Goal: Information Seeking & Learning: Learn about a topic

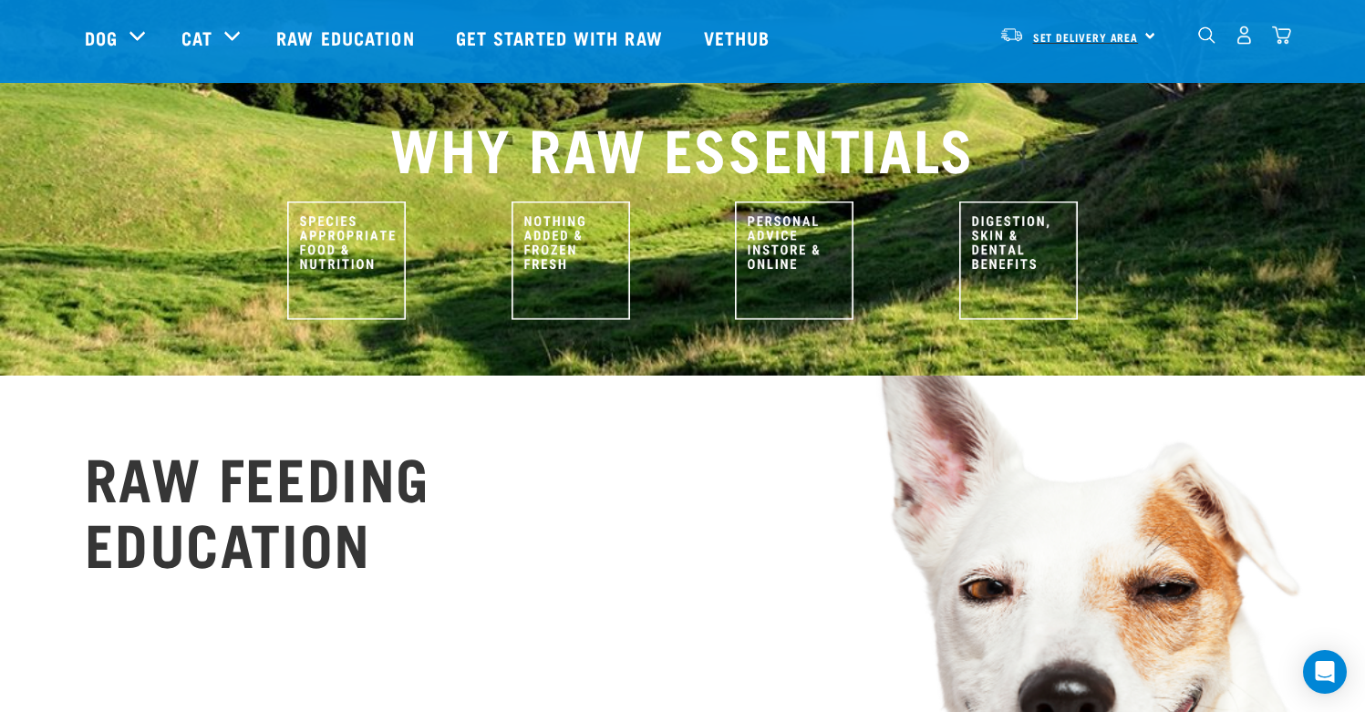
scroll to position [569, 0]
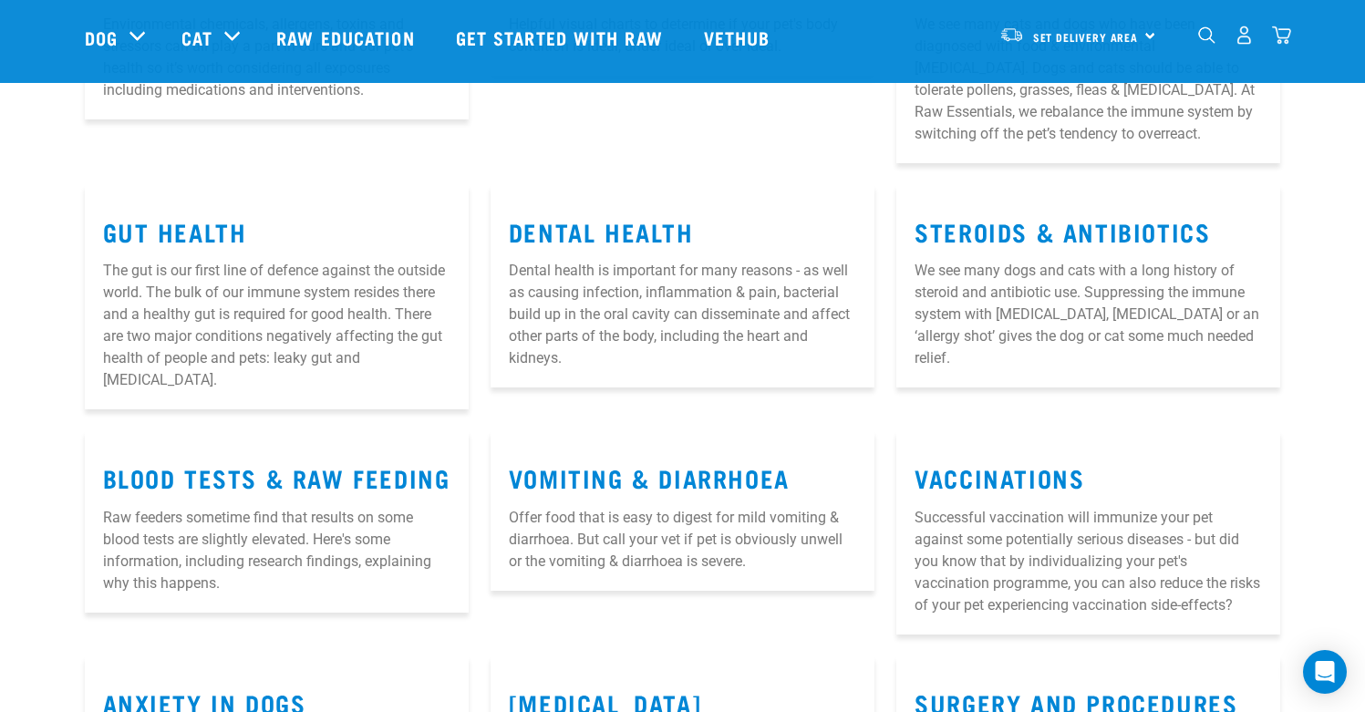
scroll to position [420, 0]
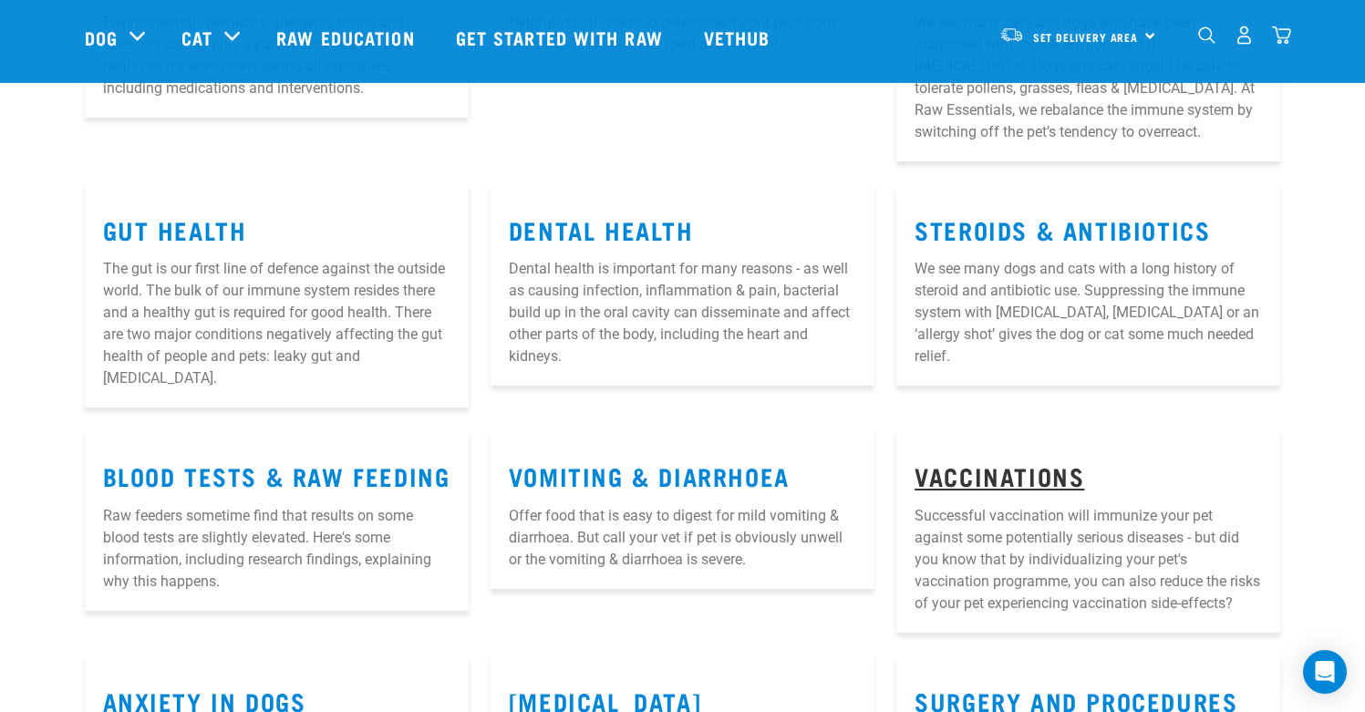
click at [1002, 469] on link "Vaccinations" at bounding box center [1000, 476] width 170 height 14
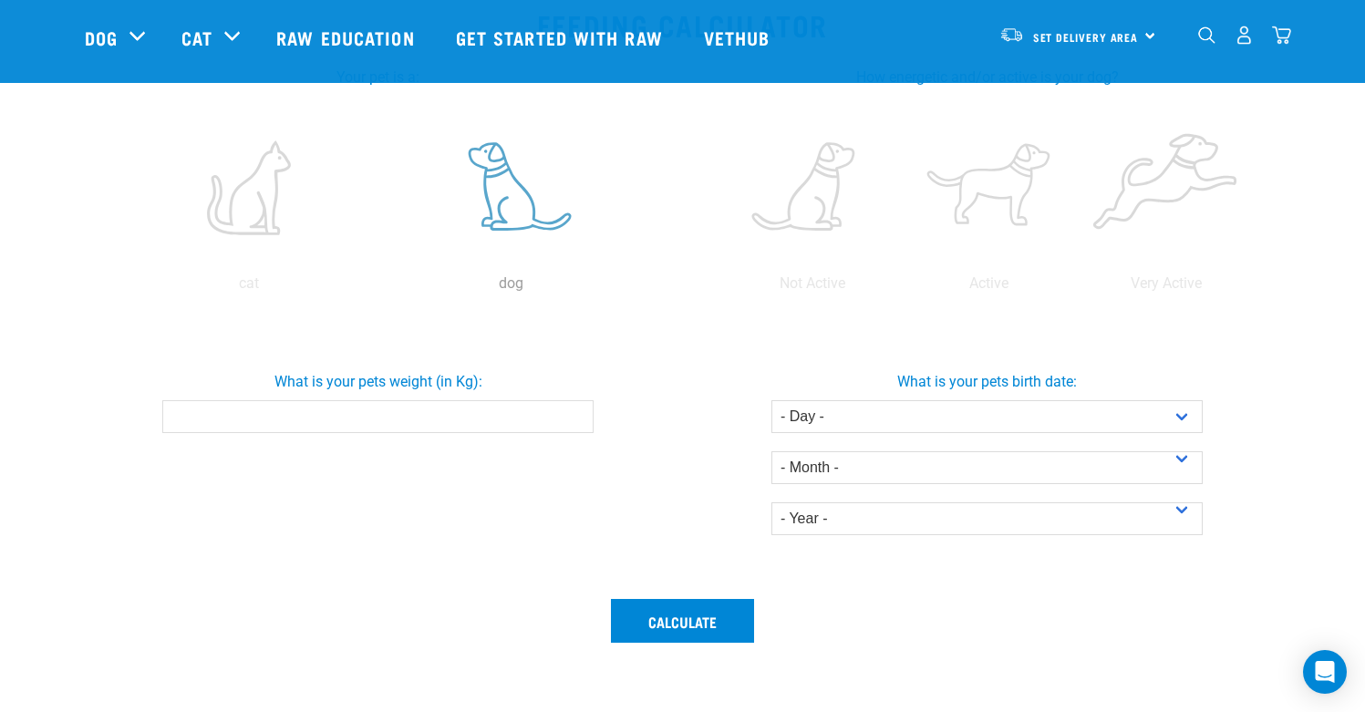
scroll to position [346, 0]
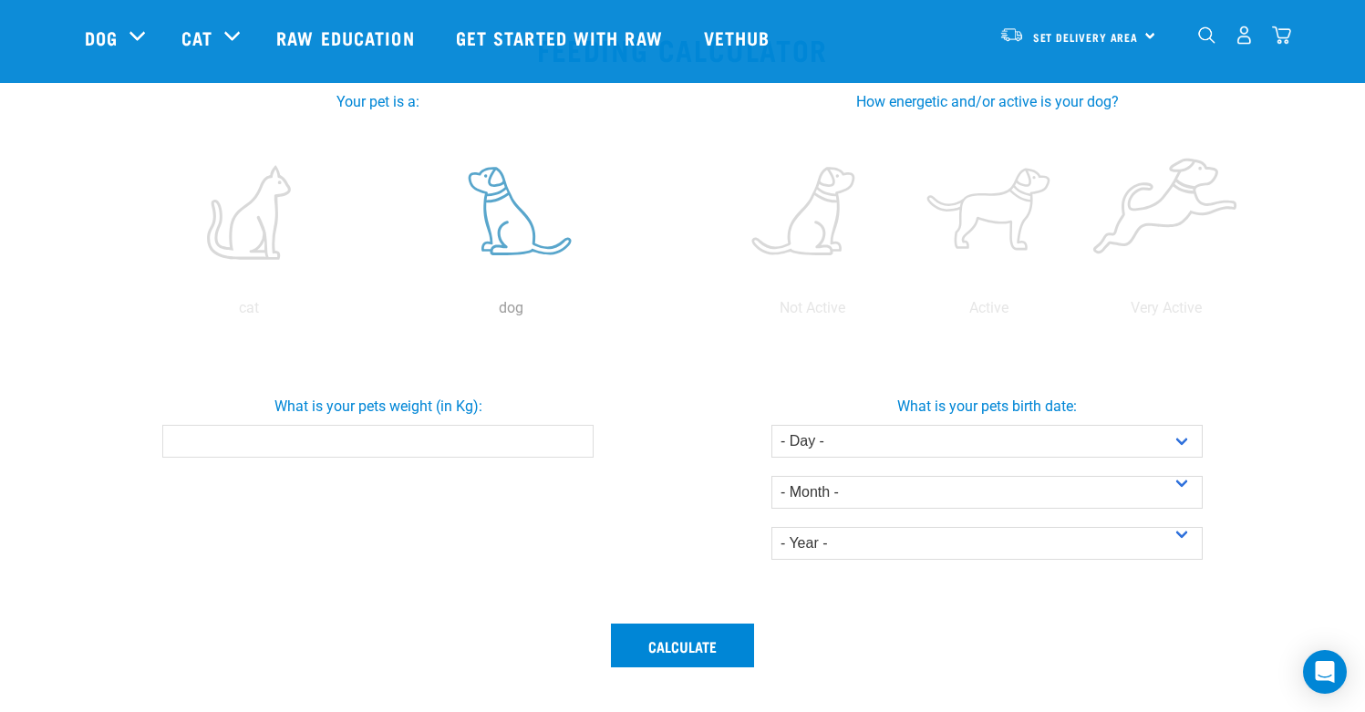
click at [490, 216] on label at bounding box center [511, 212] width 254 height 155
click at [380, 313] on input "radio" at bounding box center [380, 313] width 0 height 0
click at [450, 450] on input "What is your pets weight (in Kg):" at bounding box center [377, 441] width 431 height 33
type input "7"
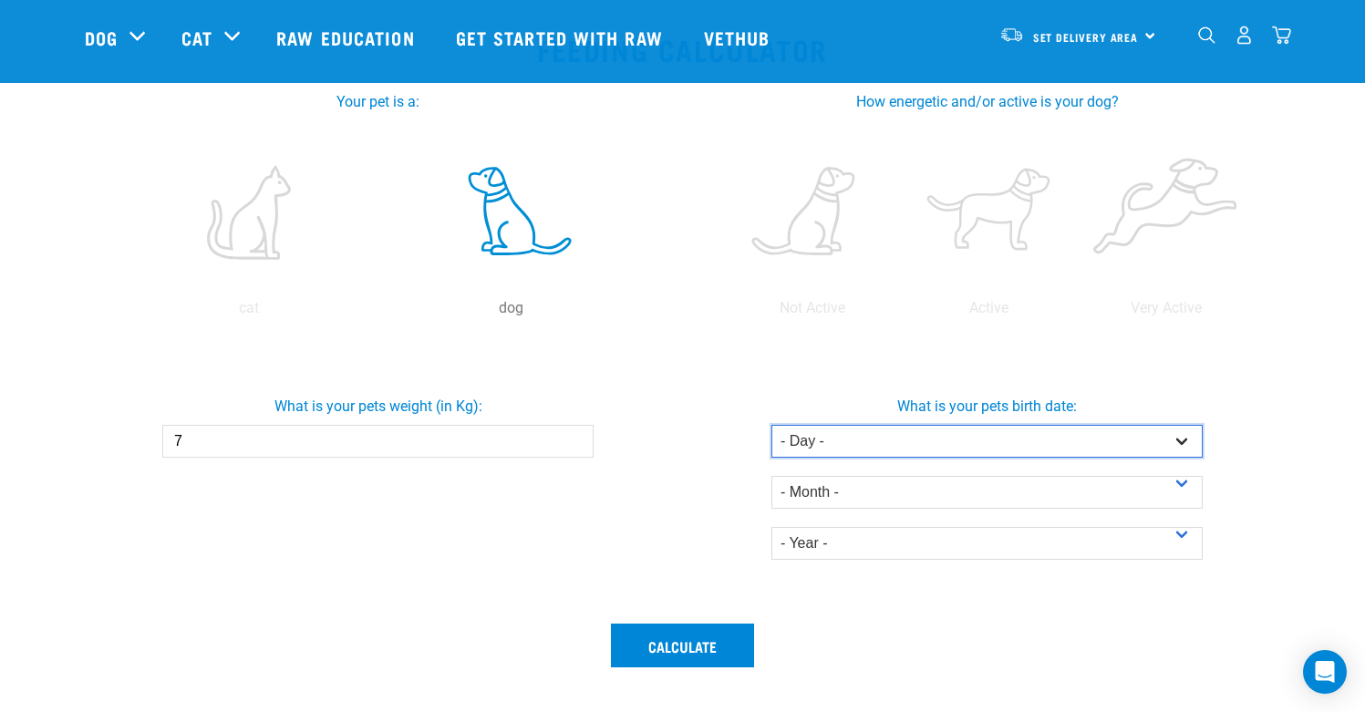
click at [930, 433] on select "- Day - 1 2 3 4 5 6 7 8 9 10 11 12 13 14 15 16 17 18 19 20 21 22 23 24 25 26 27" at bounding box center [986, 441] width 431 height 33
select select "19"
click at [771, 425] on select "- Day - 1 2 3 4 5 6 7 8 9 10 11 12 13 14 15 16 17 18 19 20 21 22 23 24 25 26 27" at bounding box center [986, 441] width 431 height 33
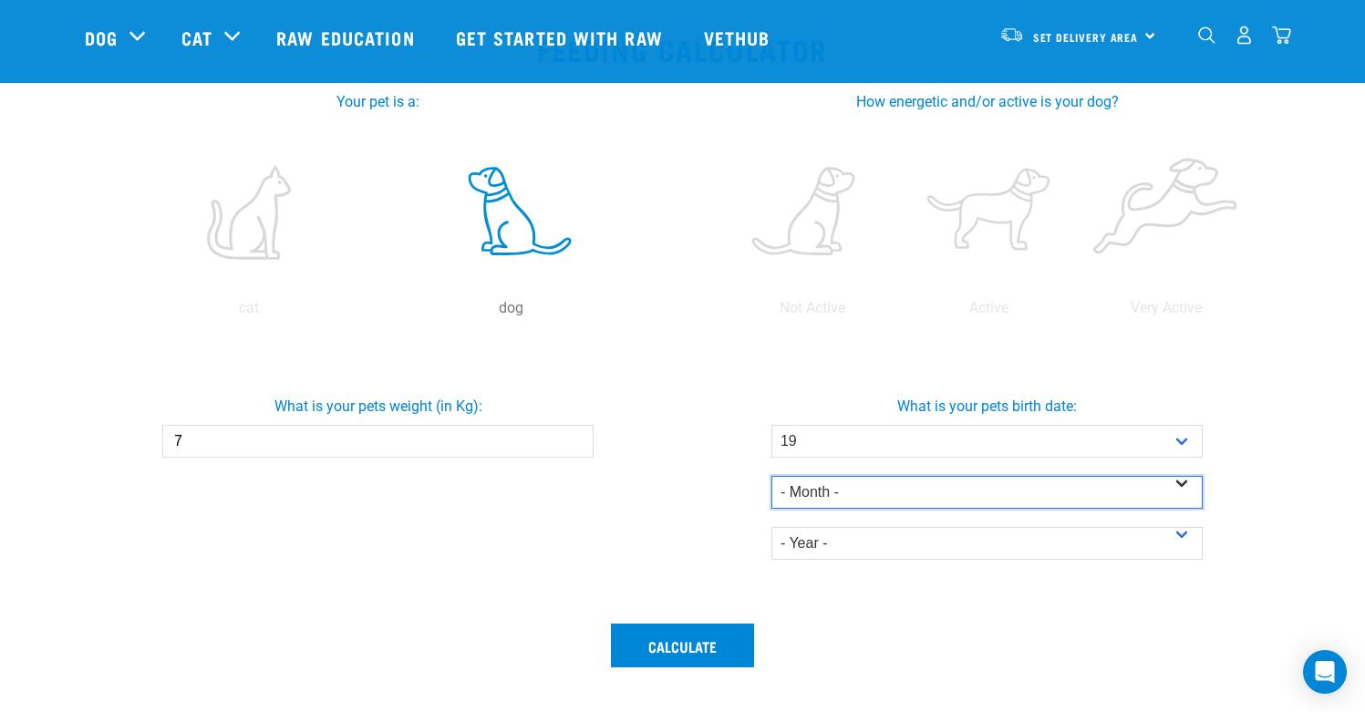
click at [900, 489] on select "- Month - January February March April May June July August September October N…" at bounding box center [986, 492] width 431 height 33
select select "April"
click at [771, 476] on select "- Month - January February March April May June July August September October N…" at bounding box center [986, 492] width 431 height 33
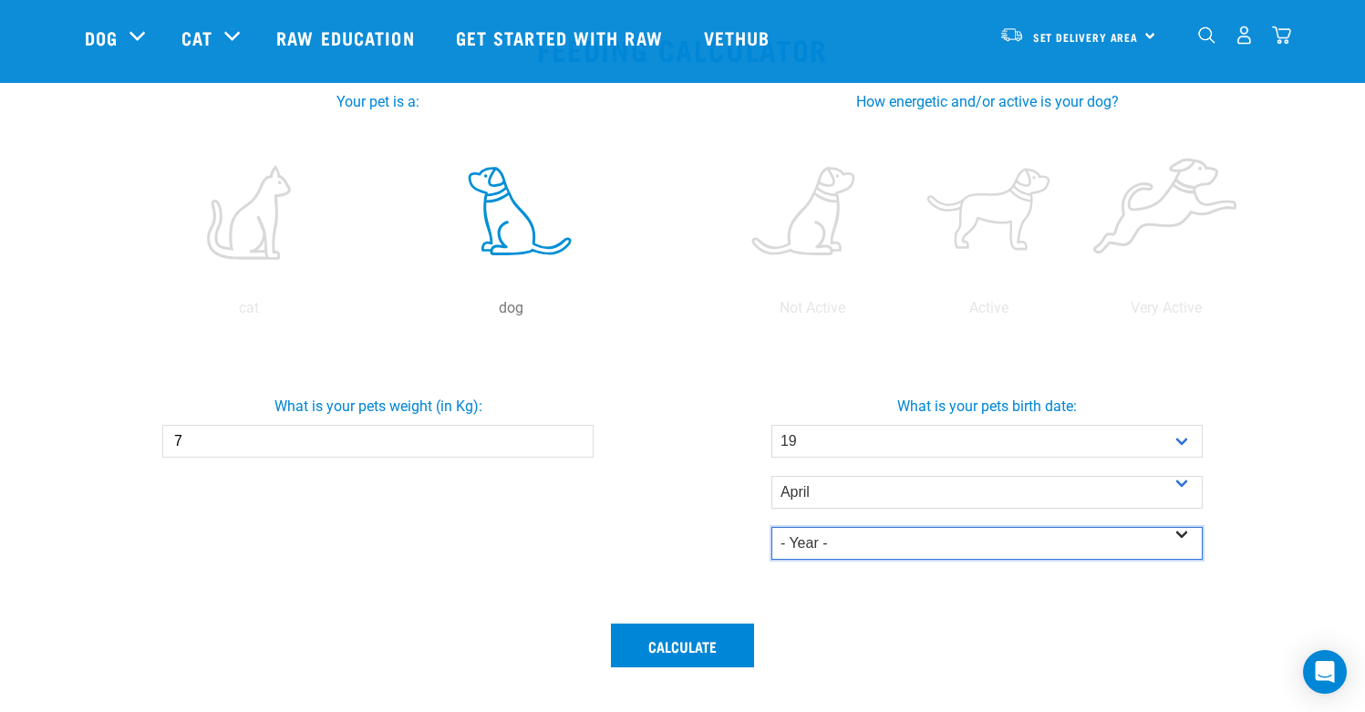
click at [912, 542] on select "- Year - 2025 2024 2023 2022 2021 2020 2019 2018 2017 2016 2015 2014" at bounding box center [986, 543] width 431 height 33
select select "2025"
click at [771, 527] on select "- Year - 2025 2024 2023 2022 2021 2020 2019 2018 2017 2016 2015 2014" at bounding box center [986, 543] width 431 height 33
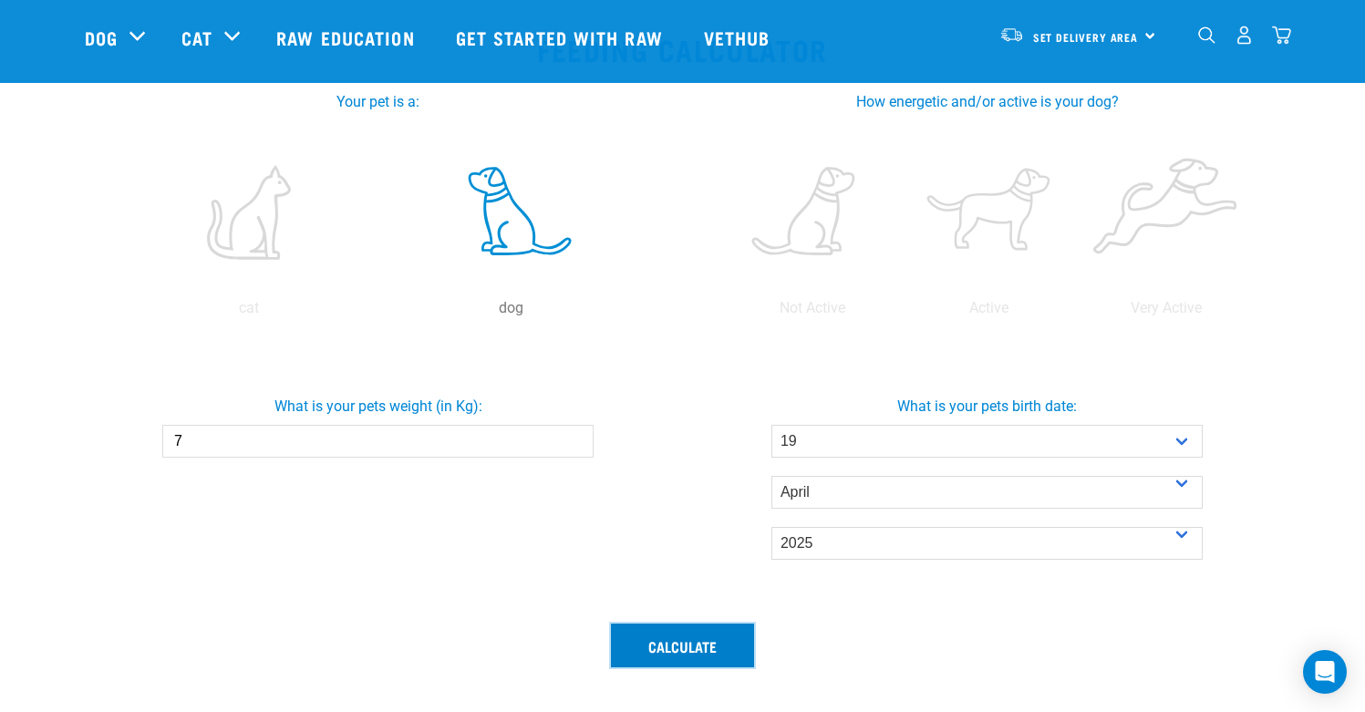
click at [726, 638] on button "Calculate" at bounding box center [682, 646] width 143 height 44
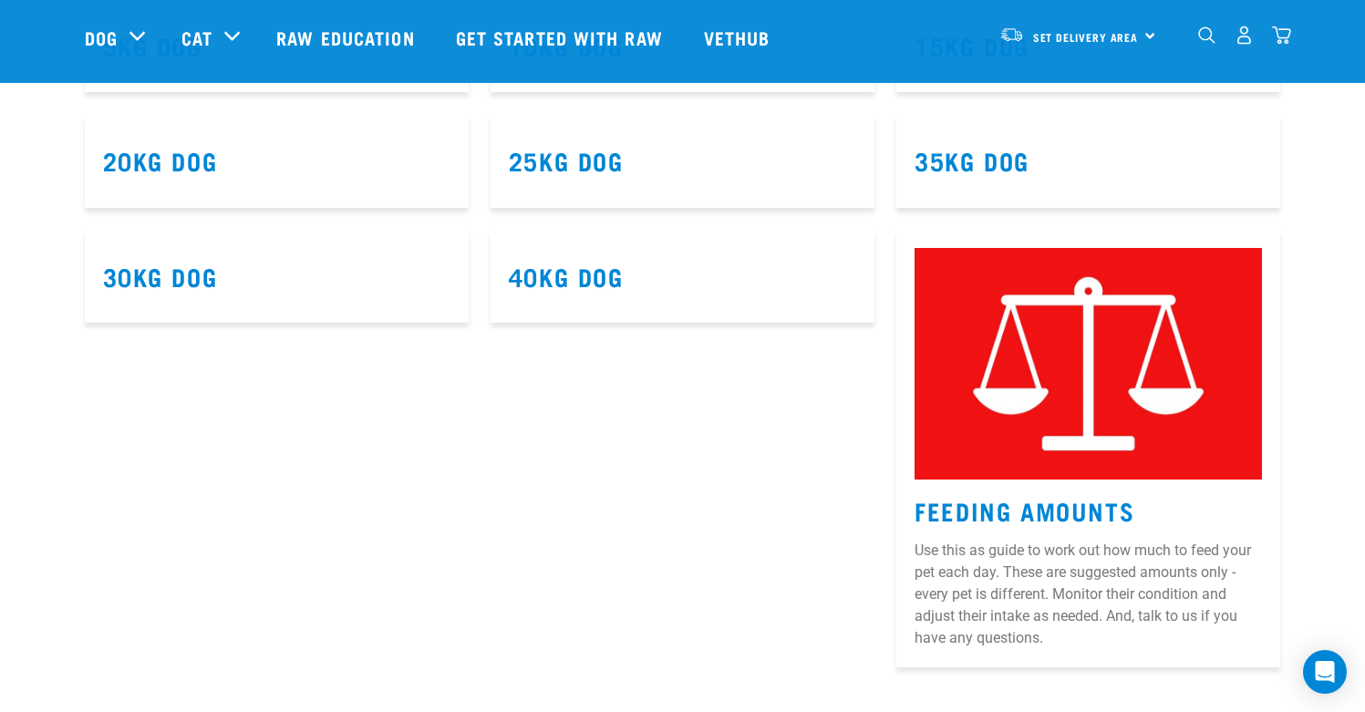
scroll to position [1281, 0]
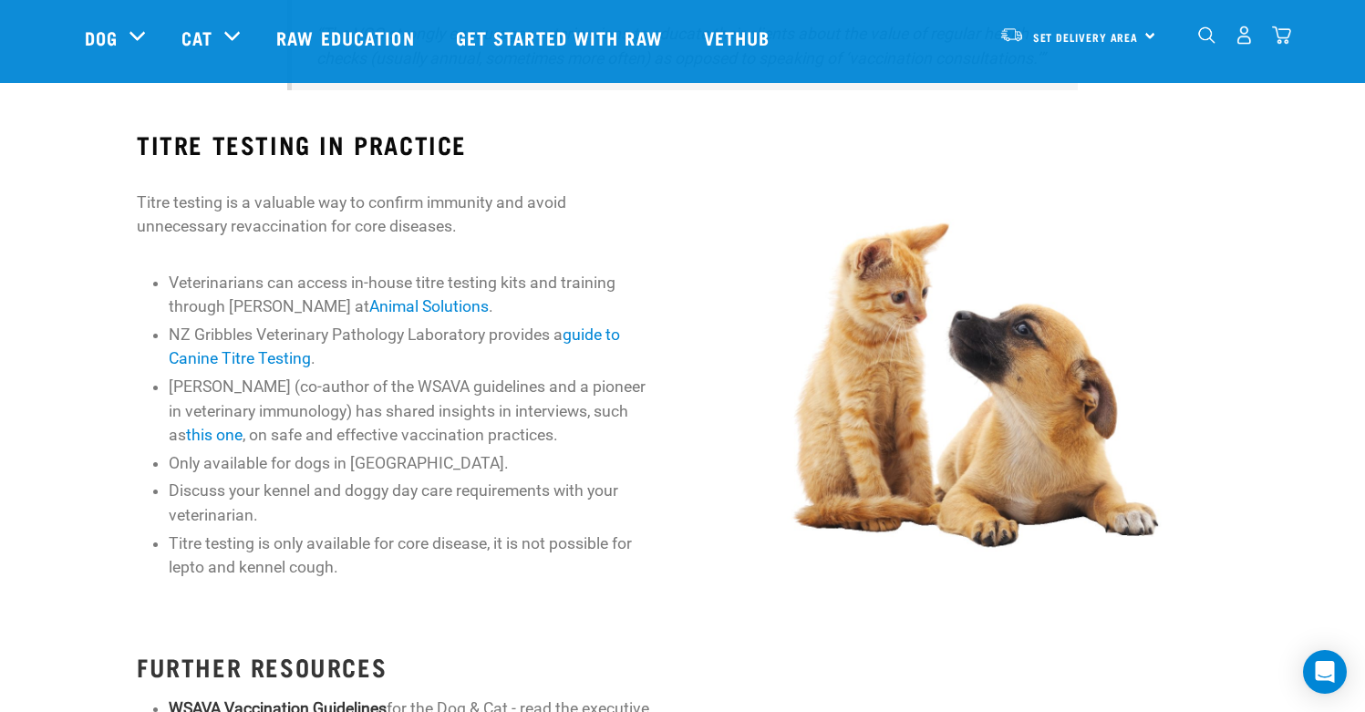
scroll to position [1033, 0]
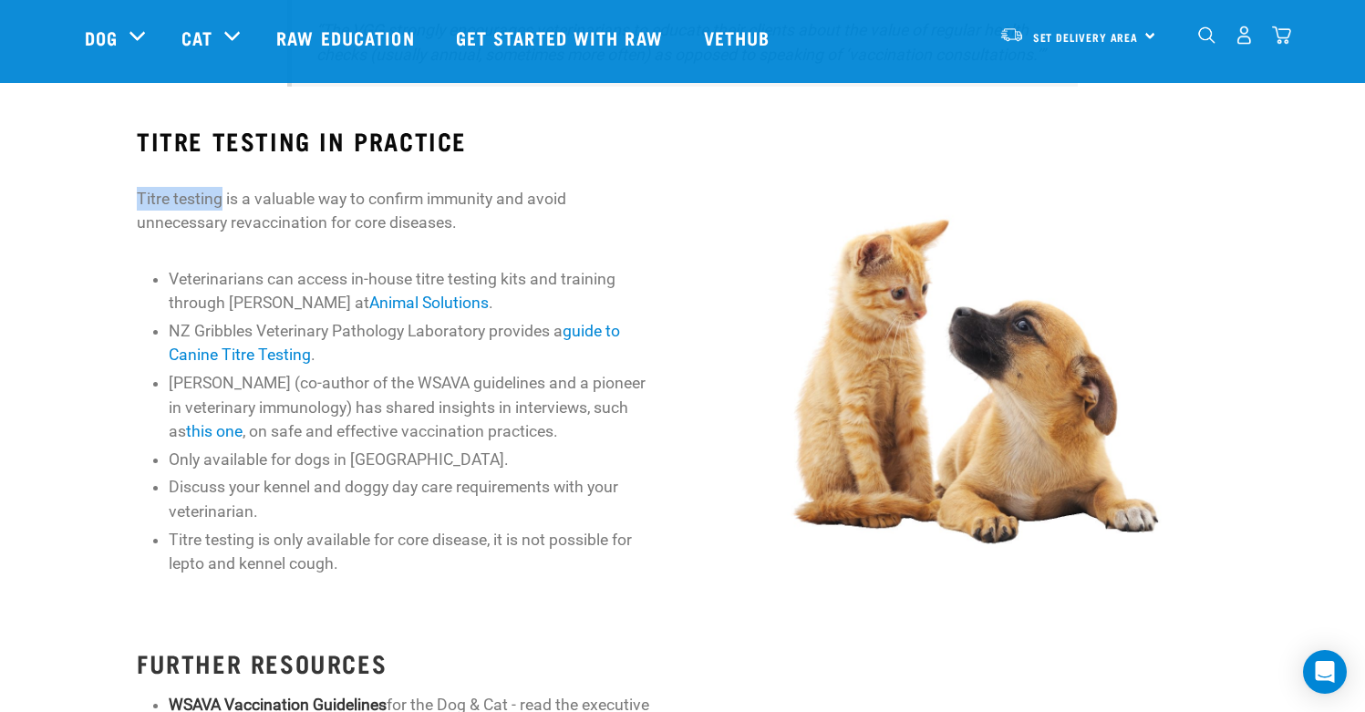
drag, startPoint x: 135, startPoint y: 193, endPoint x: 222, endPoint y: 199, distance: 86.8
click at [222, 199] on div "TITRE TESTING IN PRACTICE Titre testing is a valuable way to confirm immunity a…" at bounding box center [395, 460] width 574 height 719
copy p "Titre testing"
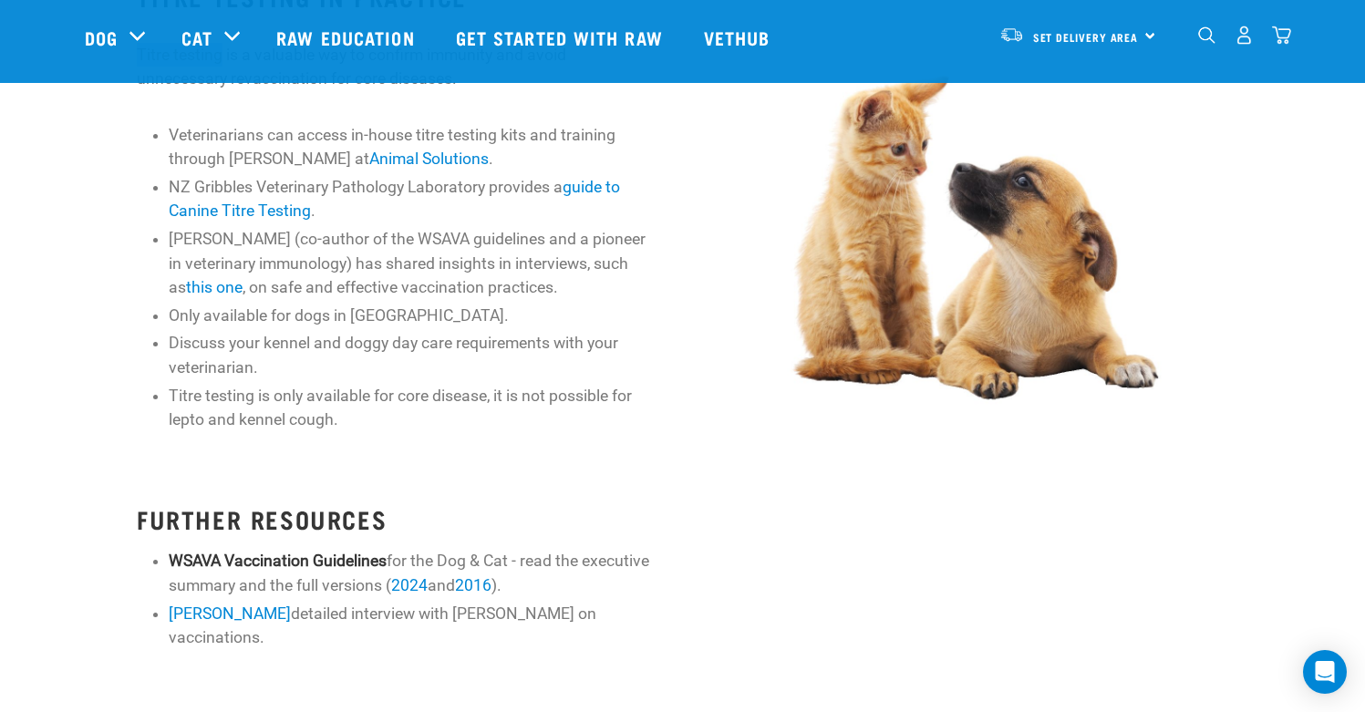
scroll to position [1249, 0]
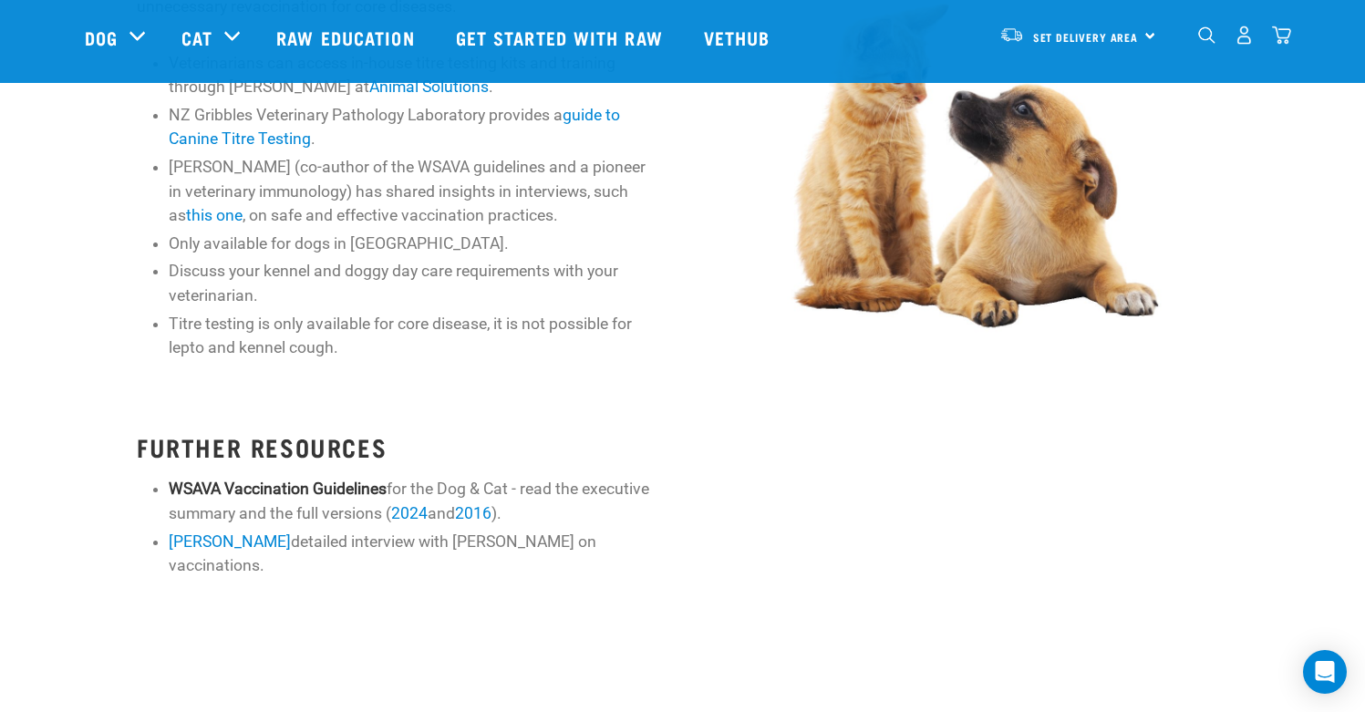
click at [545, 603] on div "TITRE TESTING IN PRACTICE Titre testing is a valuable way to confirm immunity a…" at bounding box center [395, 244] width 574 height 719
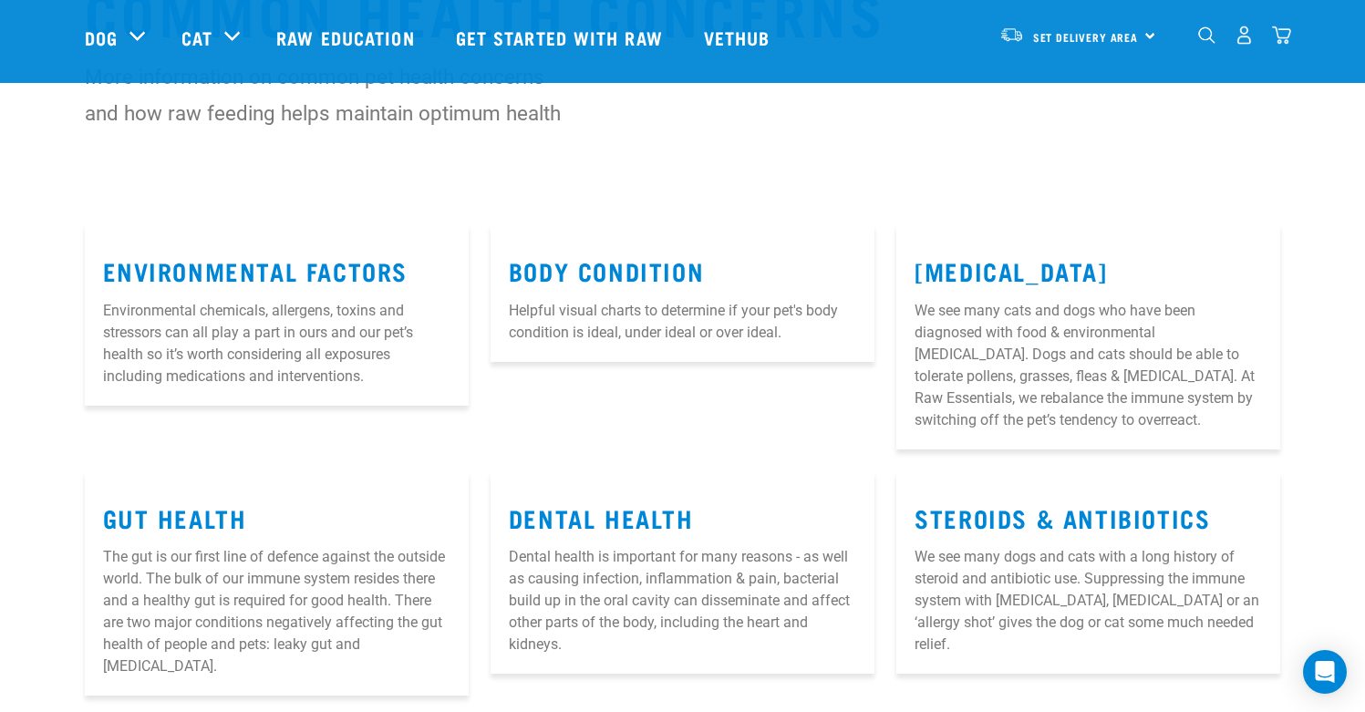
scroll to position [129, 0]
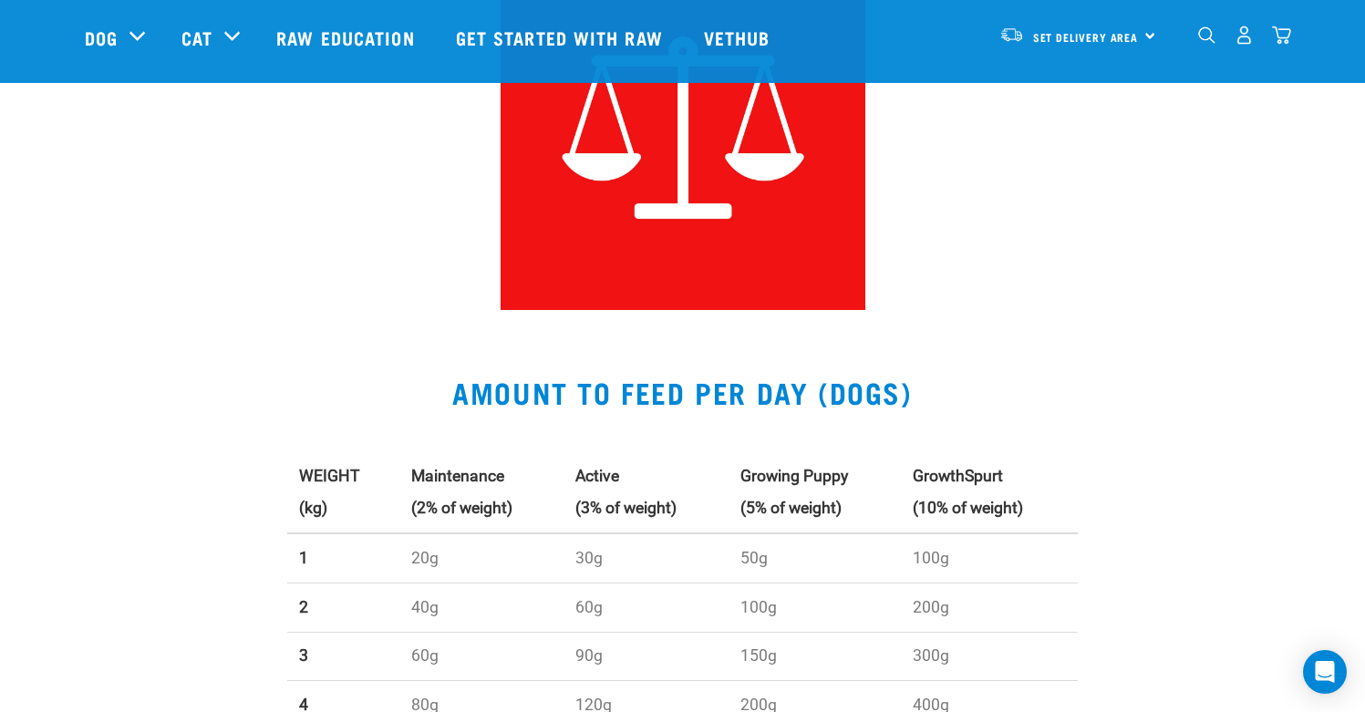
scroll to position [245, 0]
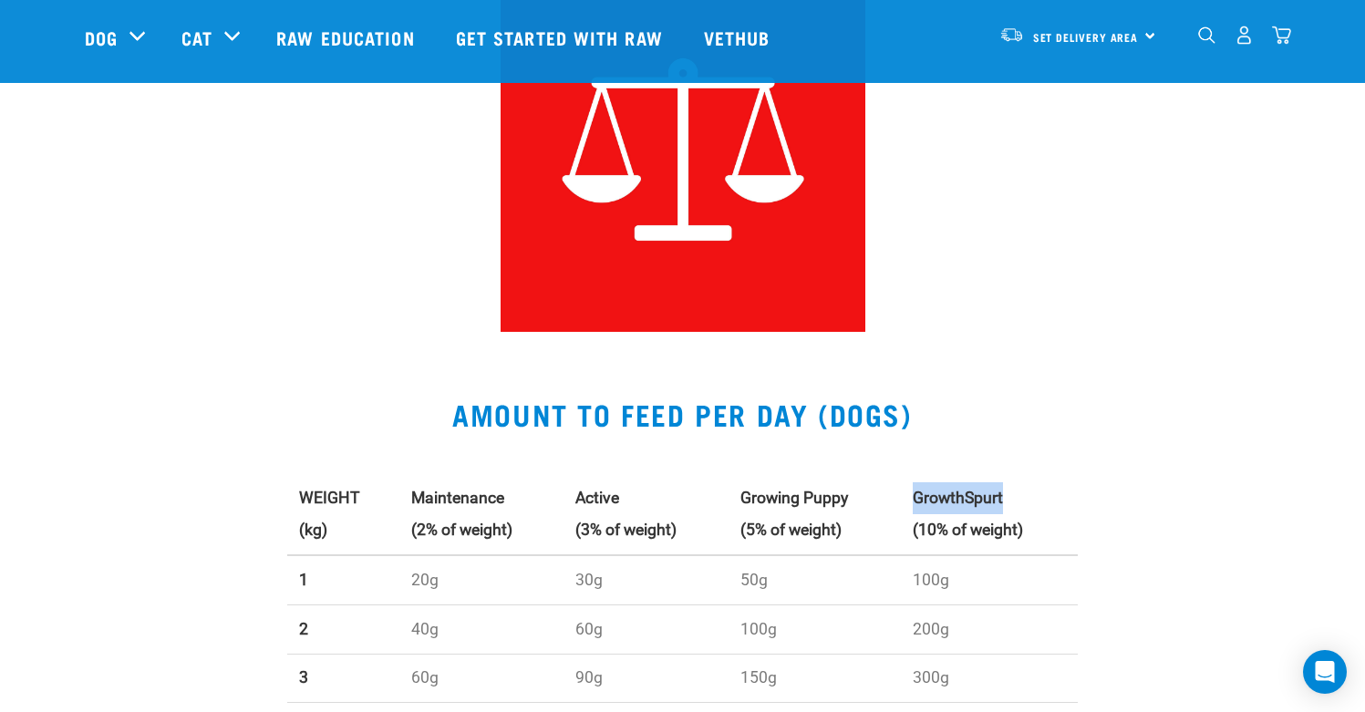
drag, startPoint x: 920, startPoint y: 495, endPoint x: 1014, endPoint y: 493, distance: 93.9
click at [1014, 493] on th "Growth Spurt (10% of weight)" at bounding box center [989, 514] width 177 height 81
copy th "Growth Spurt"
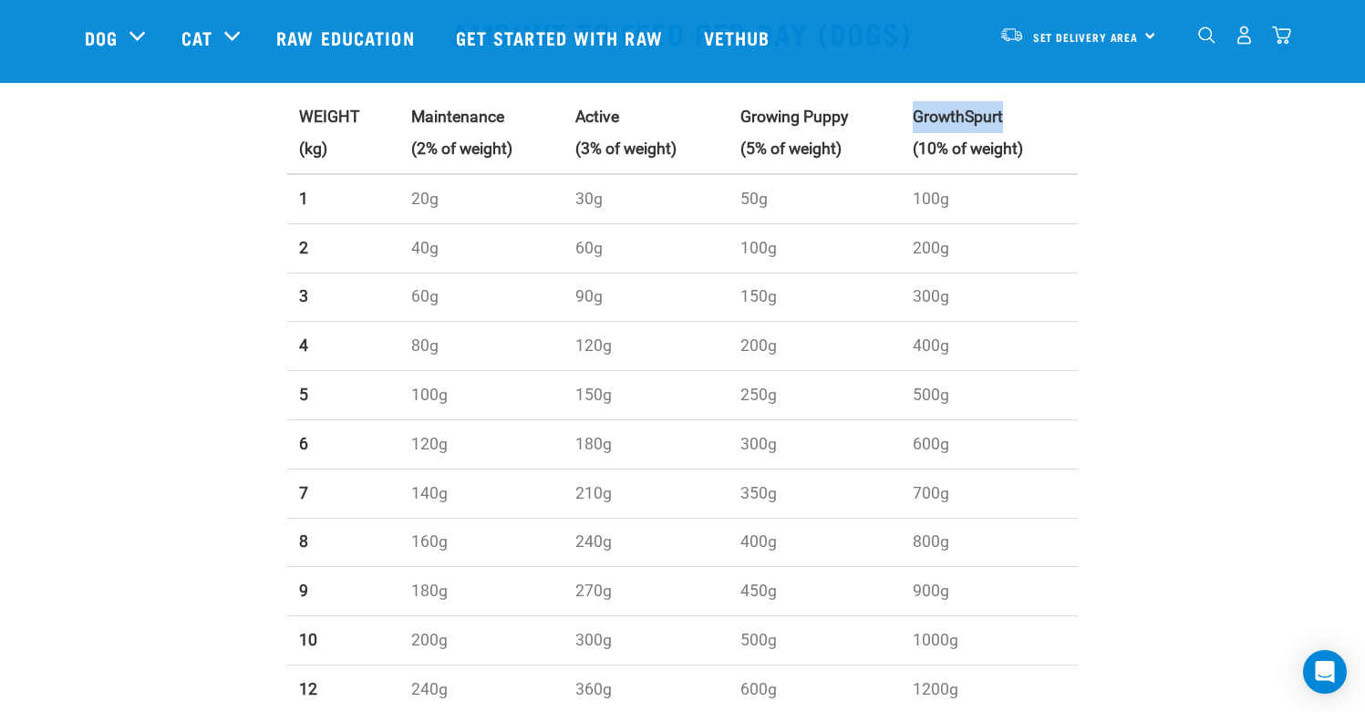
scroll to position [627, 0]
